Goal: Check status

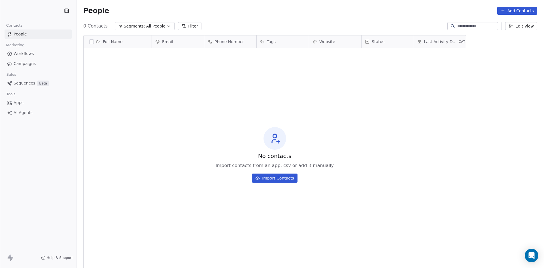
scroll to position [231, 464]
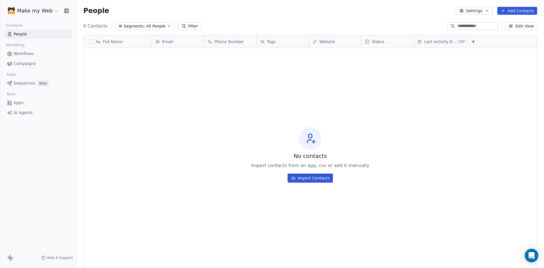
click at [44, 11] on html "Make my Web Contacts People Marketing Workflows Campaigns Sales Sequences Beta …" at bounding box center [272, 134] width 544 height 268
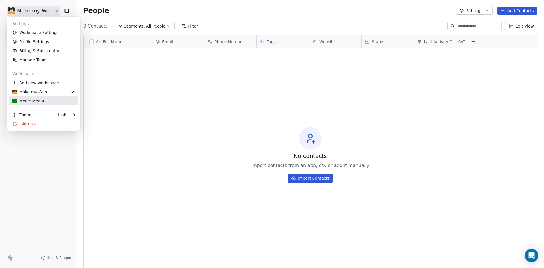
click at [60, 100] on div "Medic Media" at bounding box center [43, 101] width 62 height 6
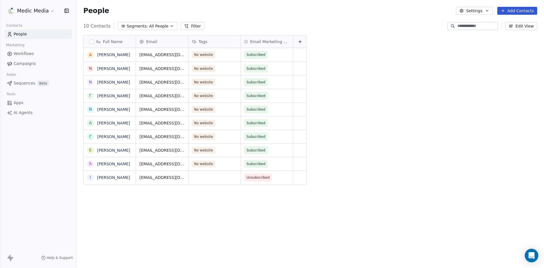
scroll to position [231, 464]
click at [20, 84] on span "Sequences" at bounding box center [25, 83] width 22 height 6
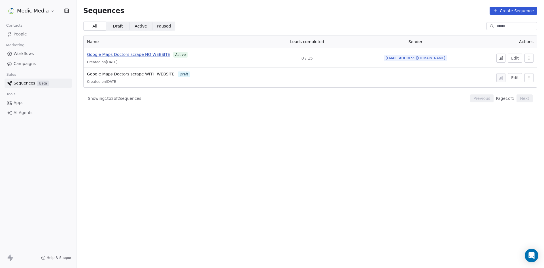
click at [97, 55] on span "Google Maps Doctors scrape NO WEBSITE" at bounding box center [128, 54] width 83 height 5
click at [503, 58] on icon at bounding box center [502, 57] width 1 height 3
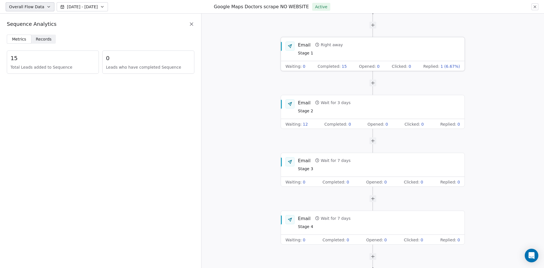
click at [434, 65] on span "Replied :" at bounding box center [432, 66] width 16 height 6
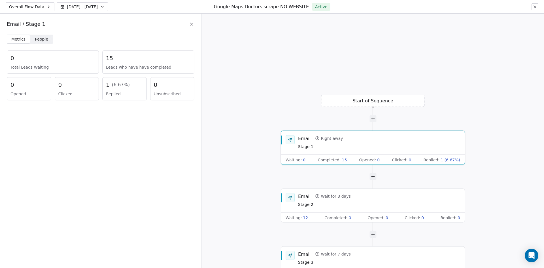
click at [112, 83] on span "( 6.67 %)" at bounding box center [121, 84] width 18 height 7
click at [106, 83] on span "1" at bounding box center [108, 85] width 4 height 8
drag, startPoint x: 106, startPoint y: 83, endPoint x: 133, endPoint y: 102, distance: 32.6
click at [133, 102] on div "Metrics Metrics People People 0 Total Leads Waiting 15 Leads who have have comp…" at bounding box center [100, 71] width 201 height 73
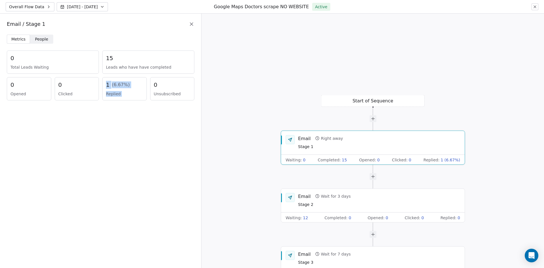
click at [128, 104] on div "Metrics Metrics People People 0 Total Leads Waiting 15 Leads who have have comp…" at bounding box center [100, 71] width 201 height 73
click at [39, 41] on span "People" at bounding box center [41, 39] width 13 height 6
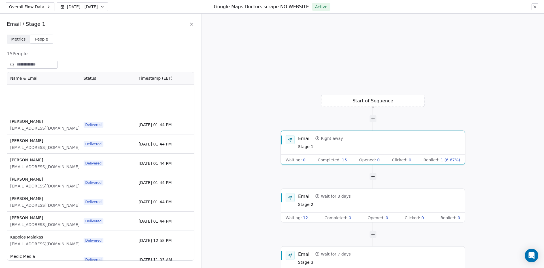
scroll to position [113, 0]
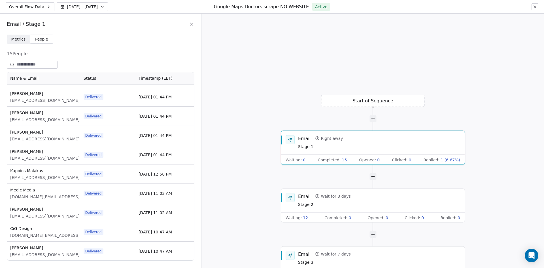
click at [261, 74] on div "Start of Sequence Email Right away Stage 1 Waiting : 0 Completed : 15 Opened : …" at bounding box center [373, 141] width 343 height 254
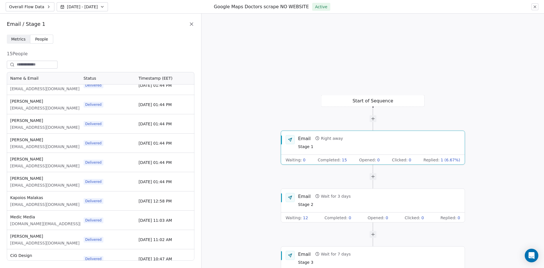
scroll to position [85, 0]
click at [24, 140] on span "Γεώργιος Ναζλίδης" at bounding box center [44, 141] width 69 height 6
